Goal: Task Accomplishment & Management: Manage account settings

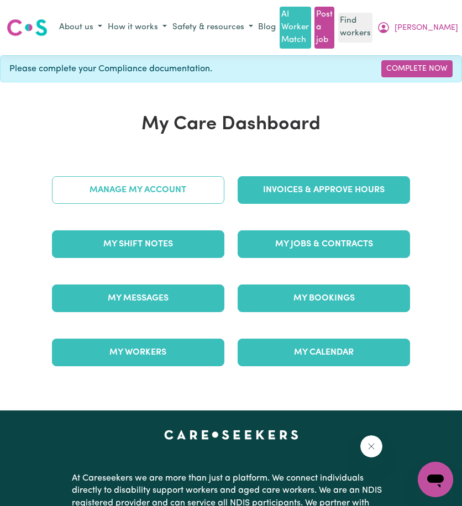
click at [203, 190] on link "Manage My Account" at bounding box center [138, 190] width 172 height 28
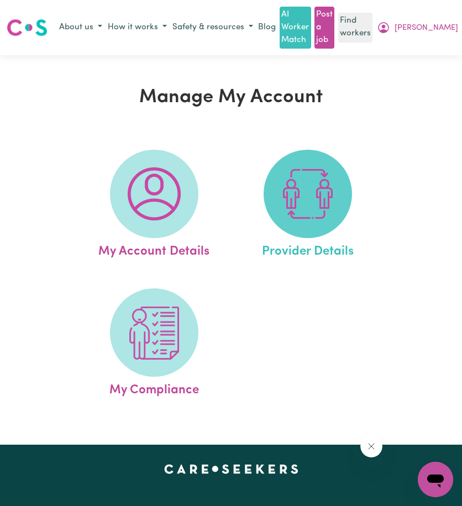
click at [280, 183] on span at bounding box center [308, 194] width 88 height 88
select select "NDIS_FUNDING_PLAN_MANAGED"
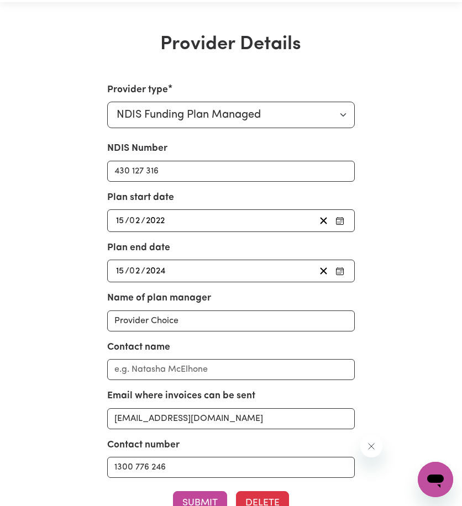
scroll to position [55, 0]
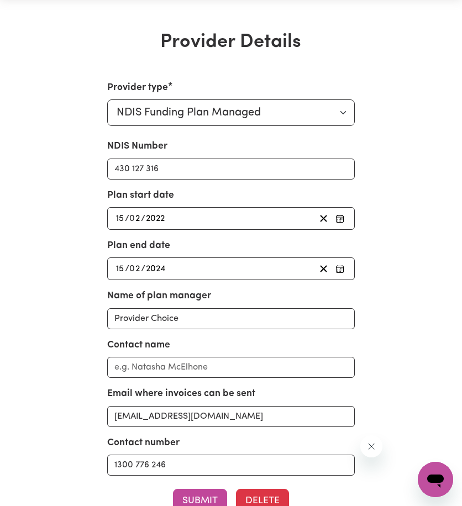
click at [243, 217] on div "[DATE] 15 / 0 2 / 2022" at bounding box center [214, 218] width 201 height 15
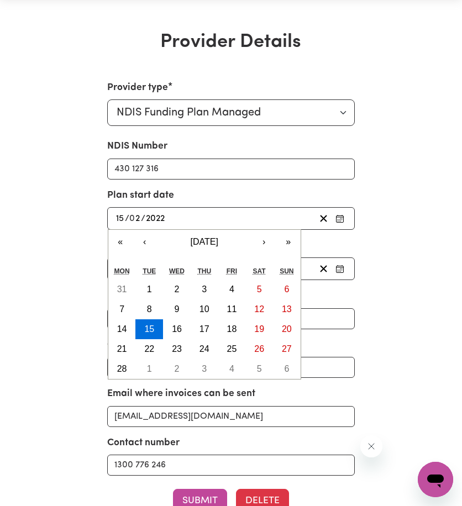
click at [243, 217] on div "[DATE] 15 / 0 2 / 2022" at bounding box center [214, 218] width 201 height 15
click at [286, 238] on button "»" at bounding box center [288, 242] width 24 height 24
click at [245, 222] on div "[DATE] 15 / 0 2 / 2022" at bounding box center [214, 218] width 201 height 15
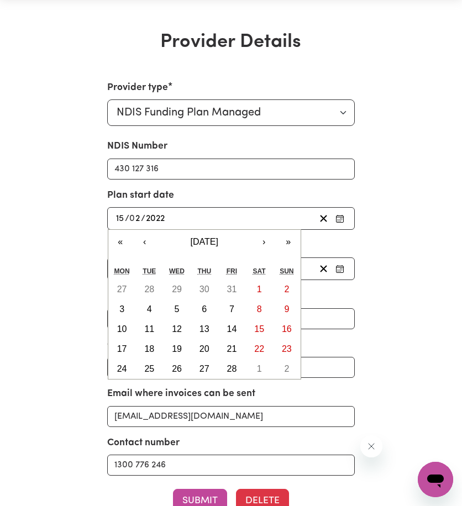
click at [396, 259] on div "Provider type Select your provider type... Privately Aged Care / Home Care Pack…" at bounding box center [231, 334] width 372 height 506
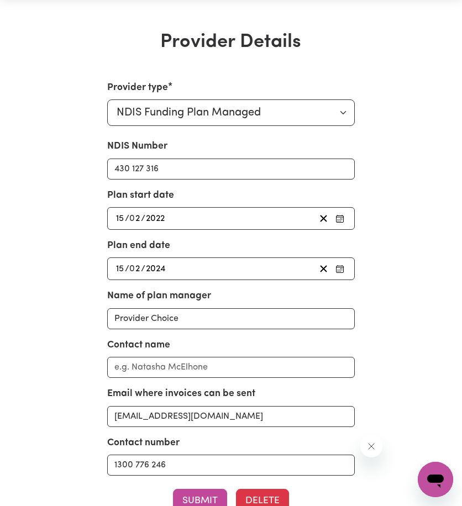
click at [206, 214] on div "[DATE] 15 / 0 2 / 2022" at bounding box center [214, 218] width 201 height 15
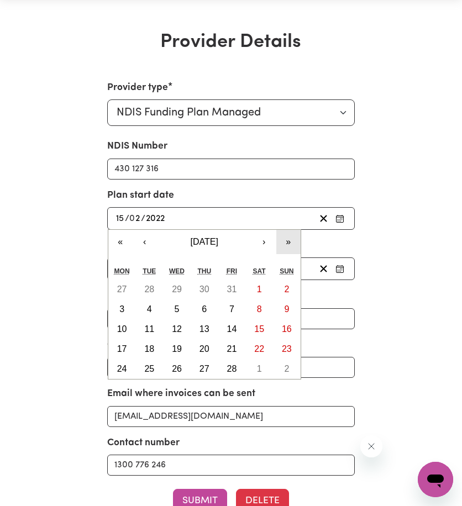
click at [290, 238] on button "»" at bounding box center [288, 242] width 24 height 24
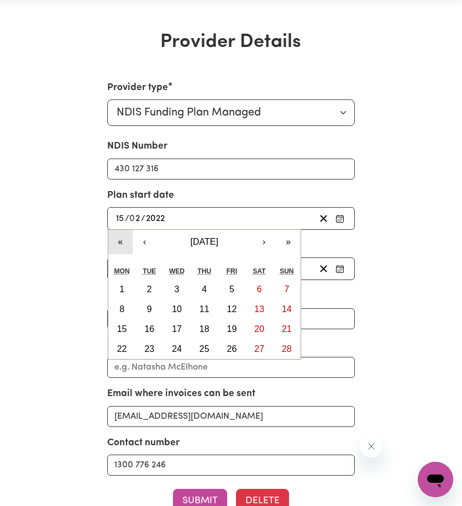
click at [123, 239] on button "«" at bounding box center [120, 242] width 24 height 24
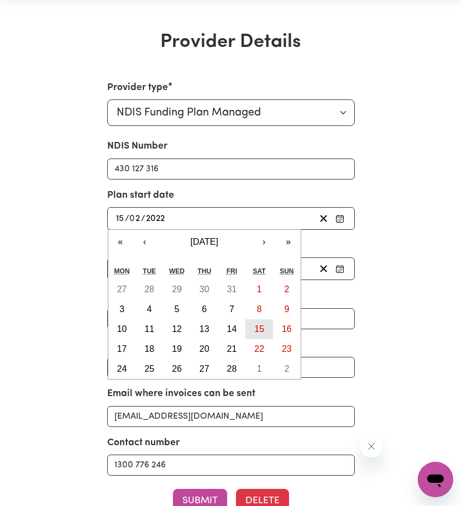
click at [256, 331] on abbr "15" at bounding box center [259, 328] width 10 height 9
type input "[DATE]"
type input "2025"
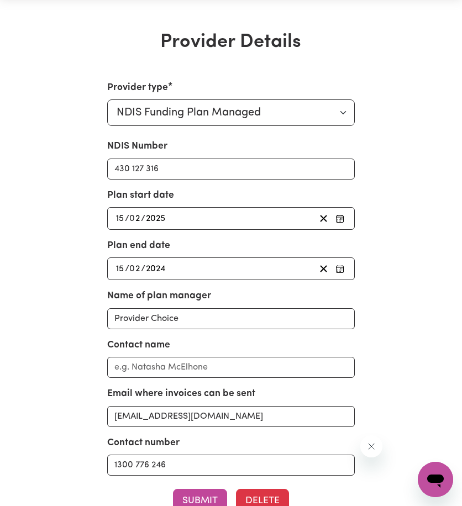
click at [210, 275] on div "[DATE] 15 / 0 2 / 2024" at bounding box center [214, 268] width 201 height 15
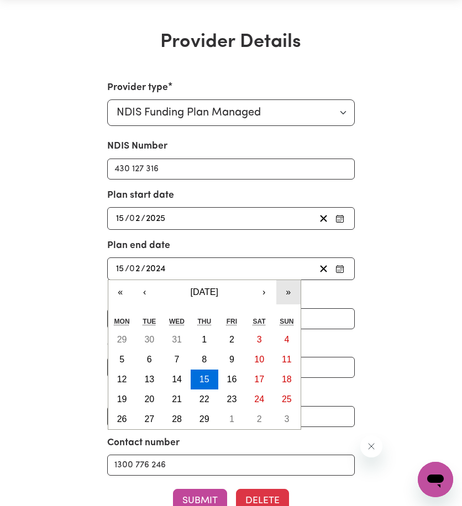
click at [286, 300] on button "»" at bounding box center [288, 292] width 24 height 24
click at [284, 386] on button "15" at bounding box center [287, 380] width 28 height 20
type input "[DATE]"
type input "2026"
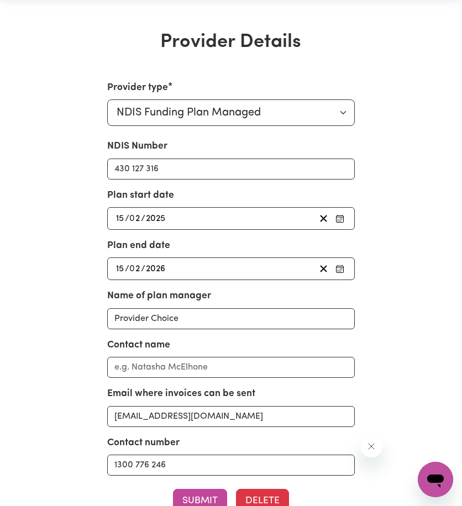
click at [49, 273] on div "Provider type Select your provider type... Privately Aged Care / Home Care Pack…" at bounding box center [231, 334] width 372 height 506
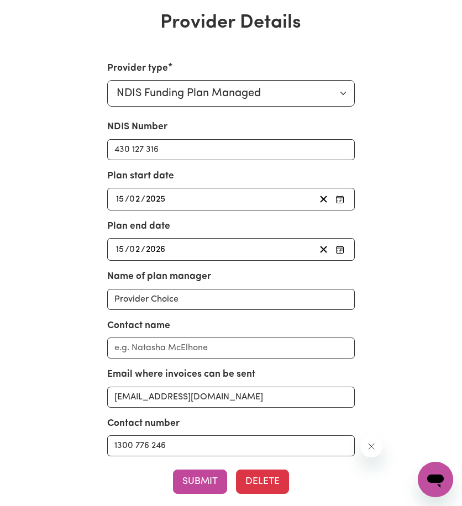
scroll to position [111, 0]
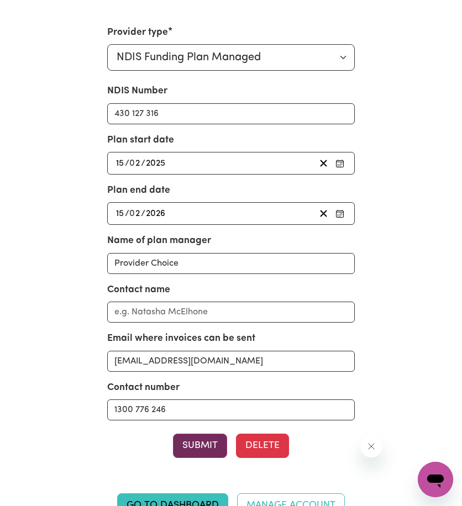
click at [199, 439] on button "Submit" at bounding box center [200, 446] width 54 height 24
click at [384, 109] on div "Provider type Select your provider type... Privately Aged Care / Home Care Pack…" at bounding box center [231, 278] width 372 height 506
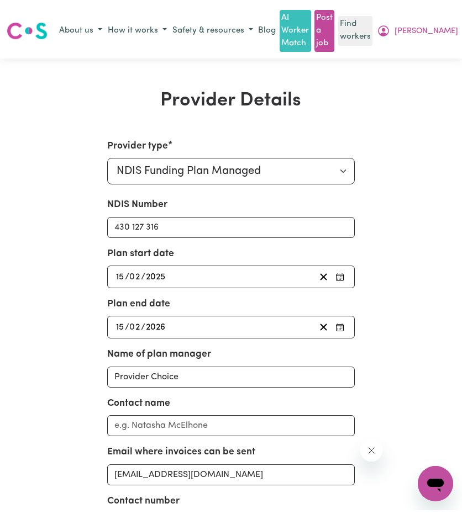
scroll to position [0, 0]
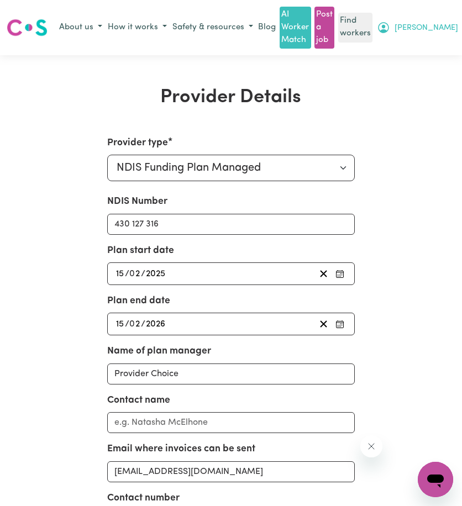
click at [453, 23] on span "[PERSON_NAME]" at bounding box center [427, 28] width 64 height 12
click at [431, 70] on link "Logout" at bounding box center [416, 70] width 87 height 21
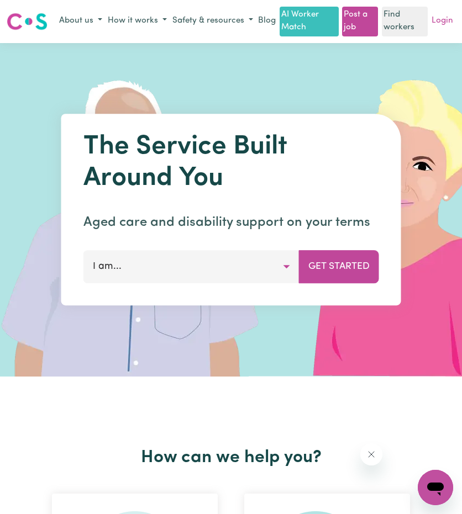
click at [454, 27] on link "Login" at bounding box center [442, 21] width 26 height 17
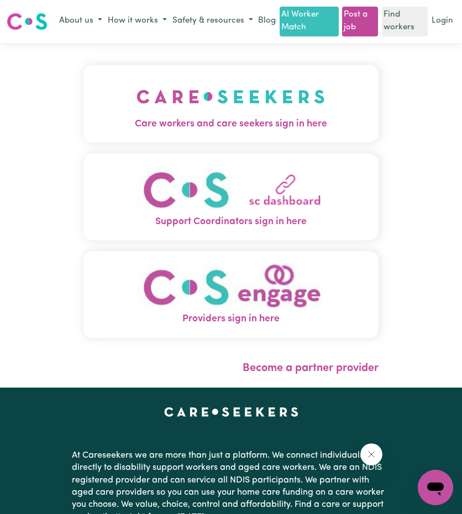
click at [230, 89] on img "Care workers and care seekers sign in here" at bounding box center [230, 96] width 188 height 41
click at [232, 99] on div "Care workers and care seekers sign in here Support Coordinators sign in here Pr…" at bounding box center [231, 215] width 308 height 345
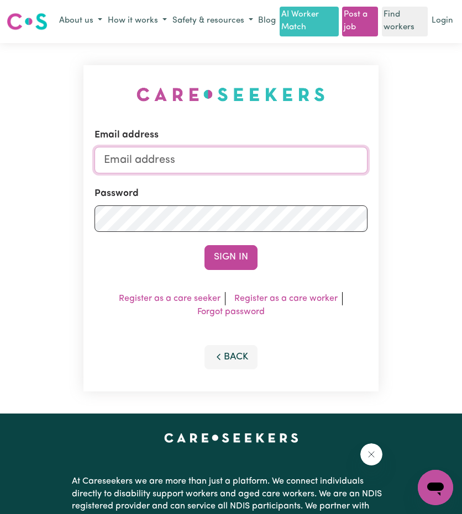
click at [228, 174] on input "Email address" at bounding box center [230, 160] width 272 height 27
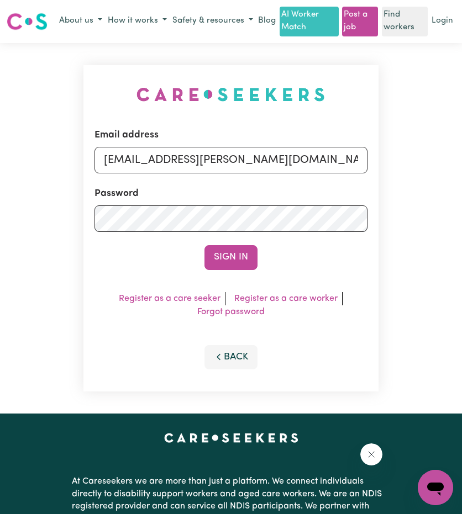
drag, startPoint x: 160, startPoint y: 177, endPoint x: 396, endPoint y: 197, distance: 236.3
click at [400, 196] on div "Email address [EMAIL_ADDRESS][PERSON_NAME][DOMAIN_NAME] Password Sign In Regist…" at bounding box center [231, 228] width 462 height 371
type input "[EMAIL_ADDRESS][DOMAIN_NAME]"
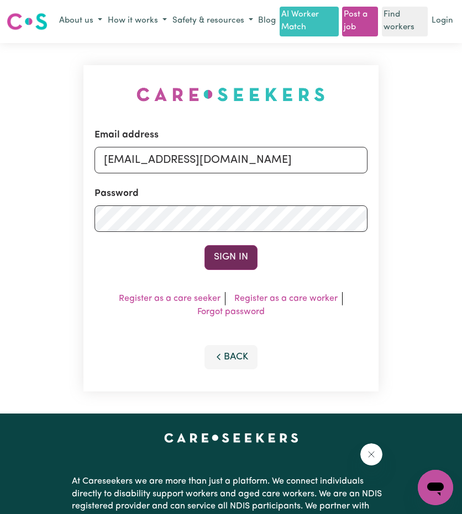
click at [243, 270] on button "Sign In" at bounding box center [230, 257] width 53 height 24
